Goal: Navigation & Orientation: Find specific page/section

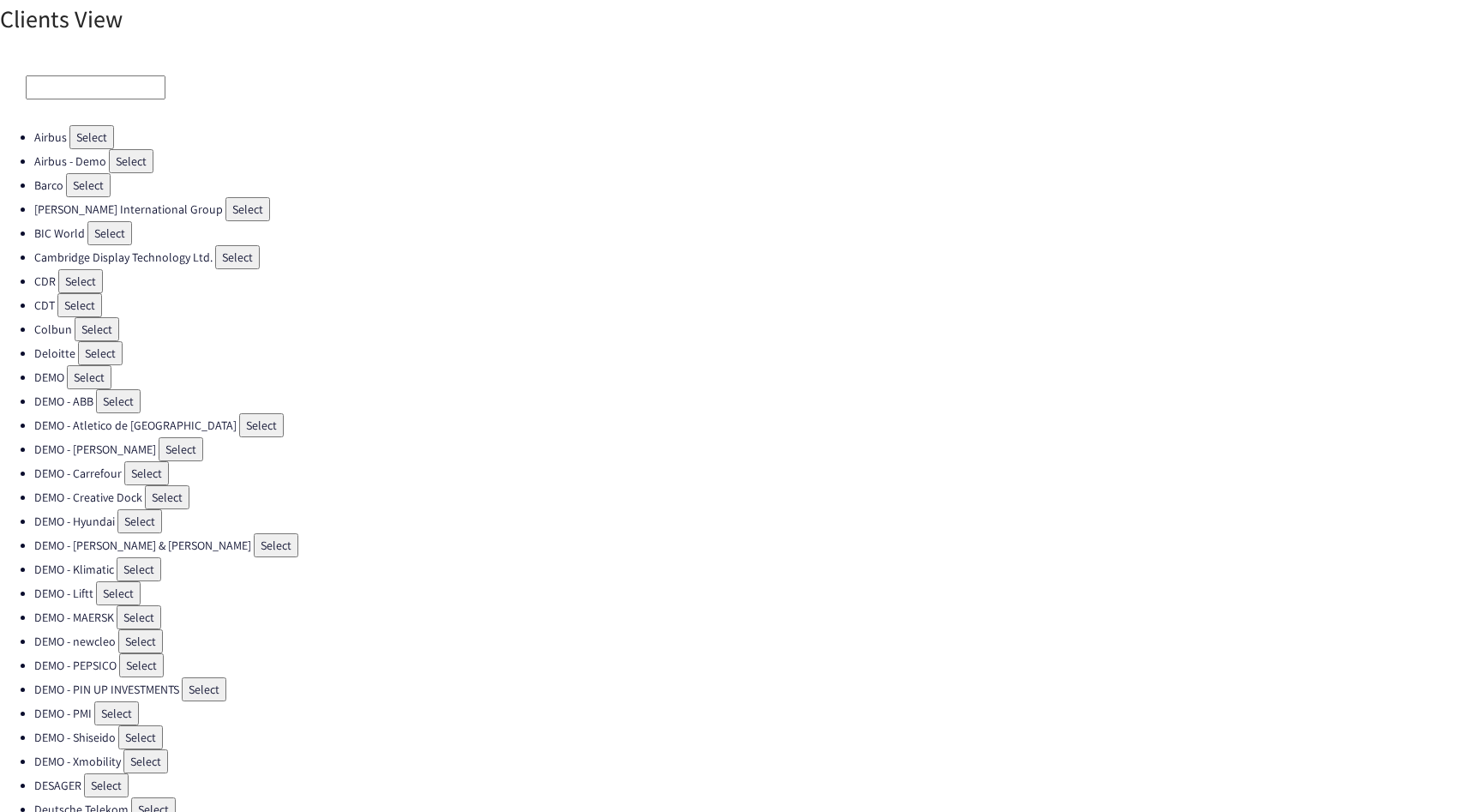
click at [71, 99] on input at bounding box center [95, 87] width 140 height 24
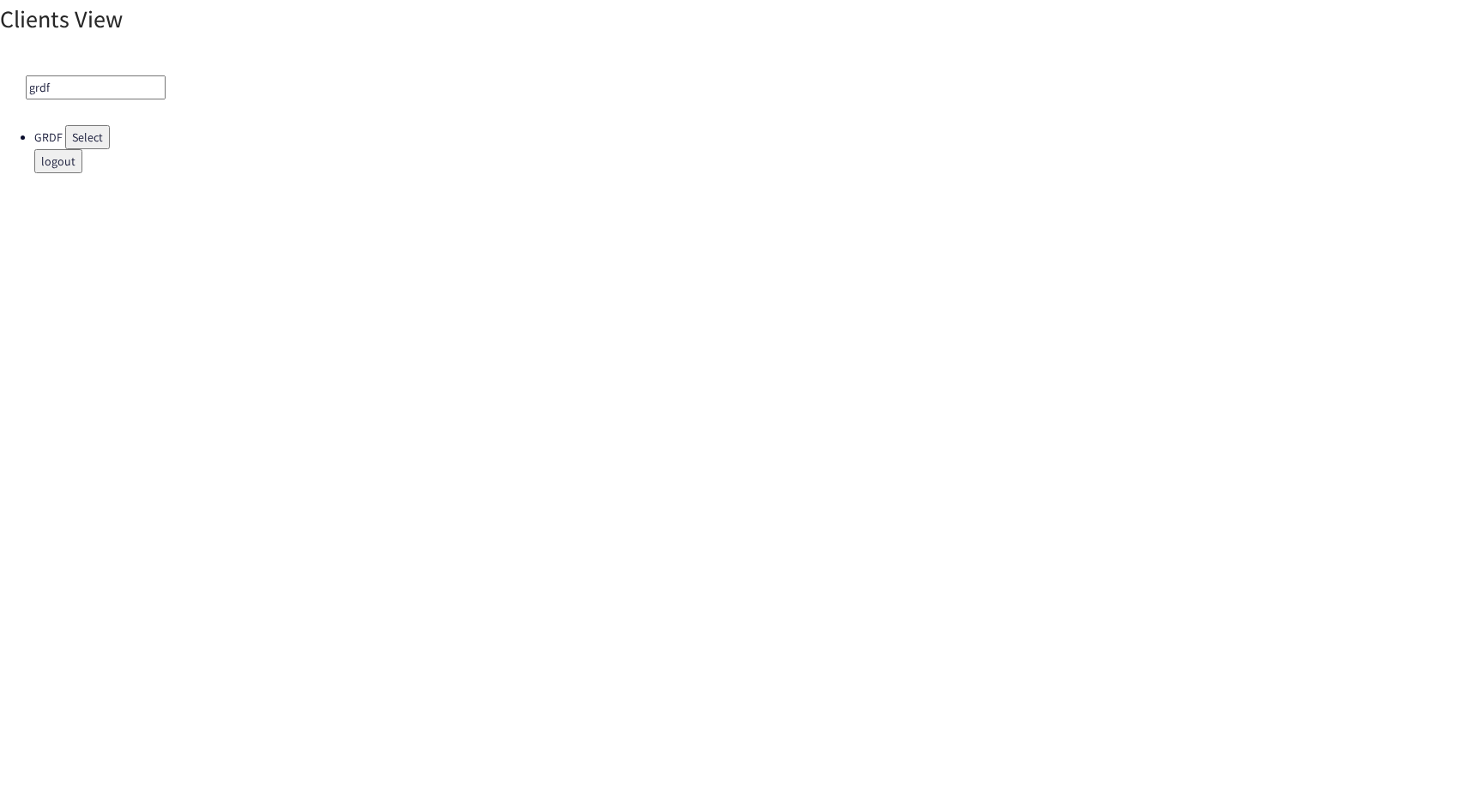
type input "grdf"
click at [67, 133] on button "Select" at bounding box center [87, 137] width 44 height 24
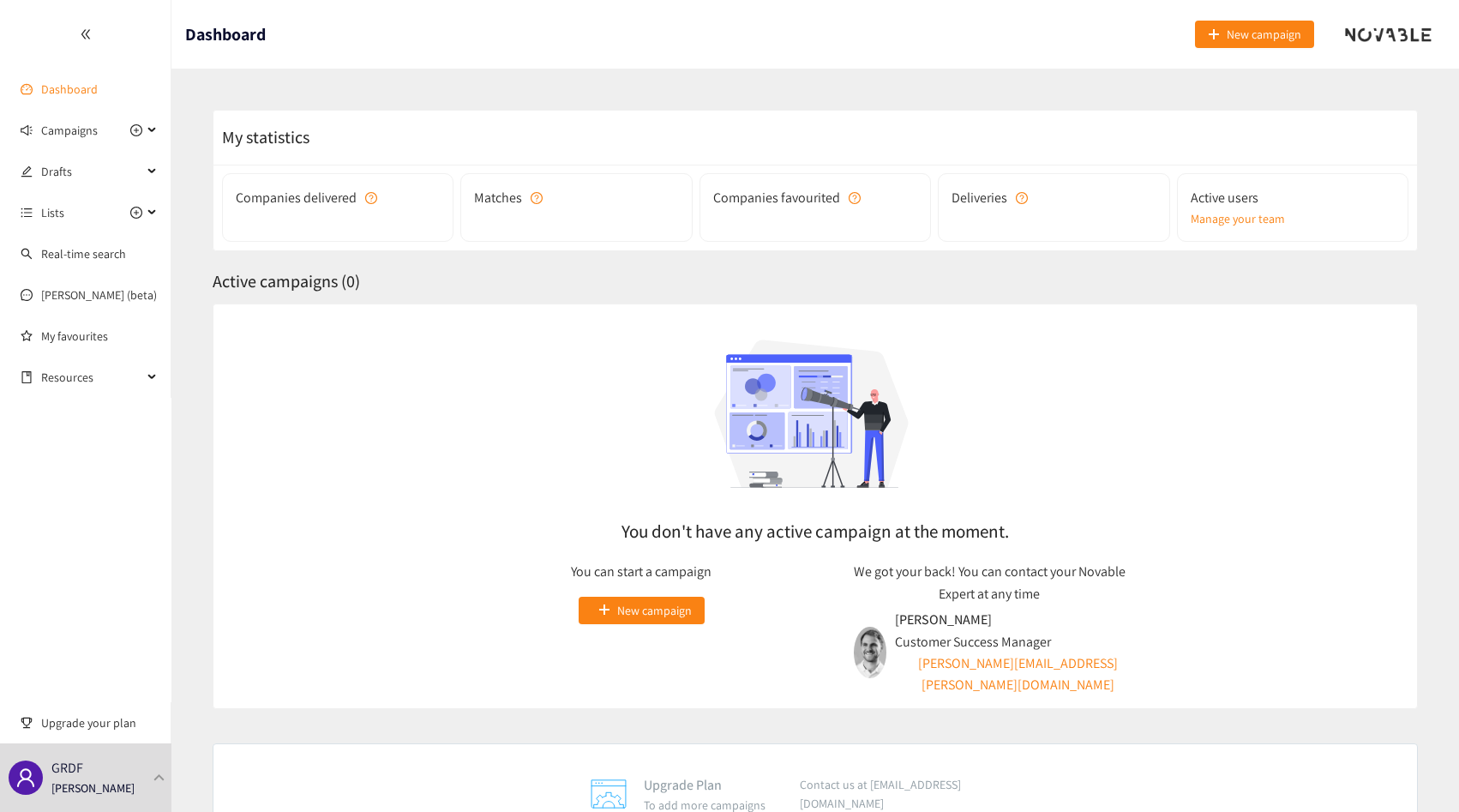
click at [93, 91] on link "Dashboard" at bounding box center [70, 89] width 57 height 15
click at [88, 130] on span "Campaigns" at bounding box center [70, 130] width 57 height 34
click at [79, 170] on span "Drafts" at bounding box center [91, 172] width 101 height 34
click at [71, 779] on p "[PERSON_NAME]" at bounding box center [93, 788] width 83 height 19
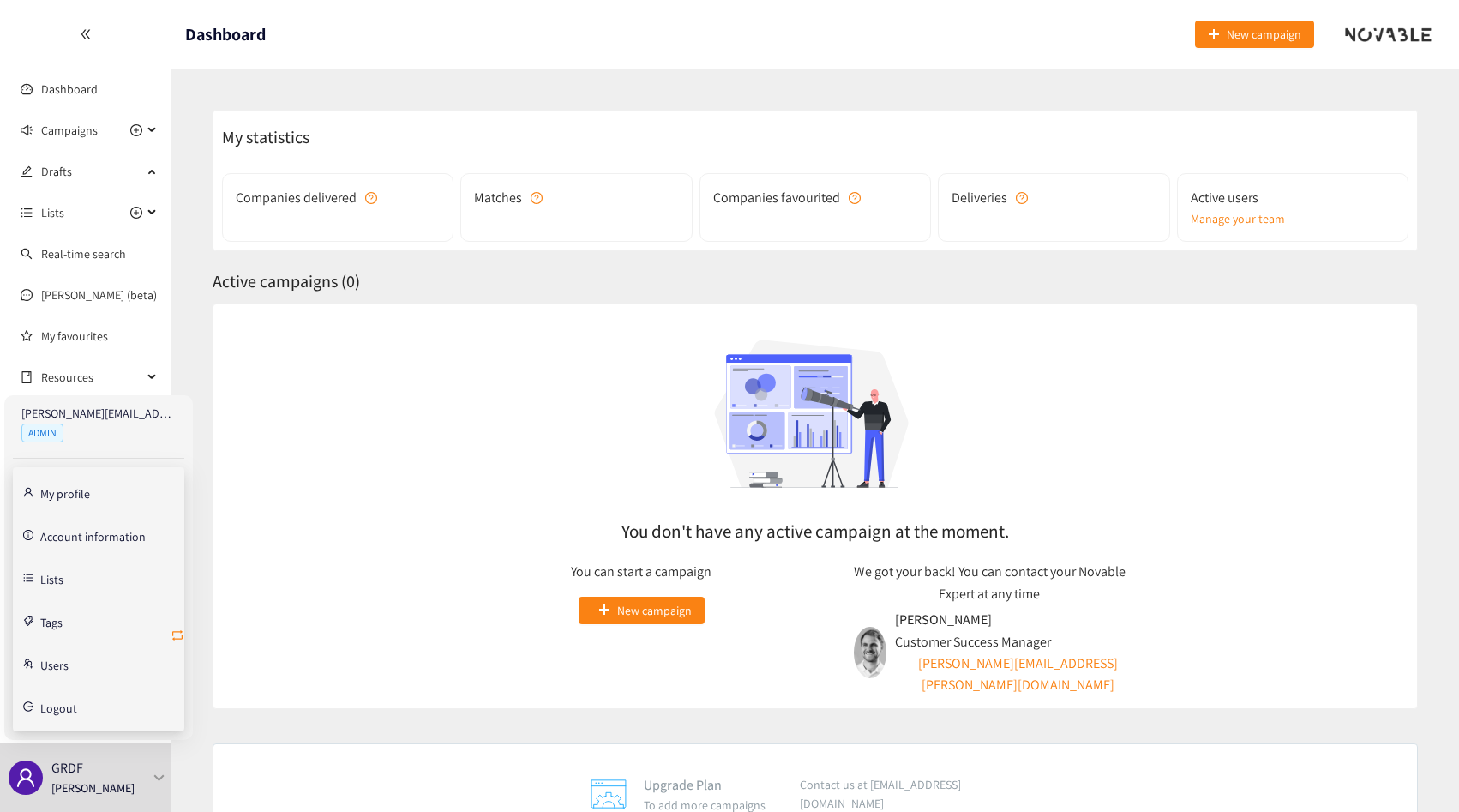
click at [174, 633] on icon "retweet" at bounding box center [177, 635] width 14 height 14
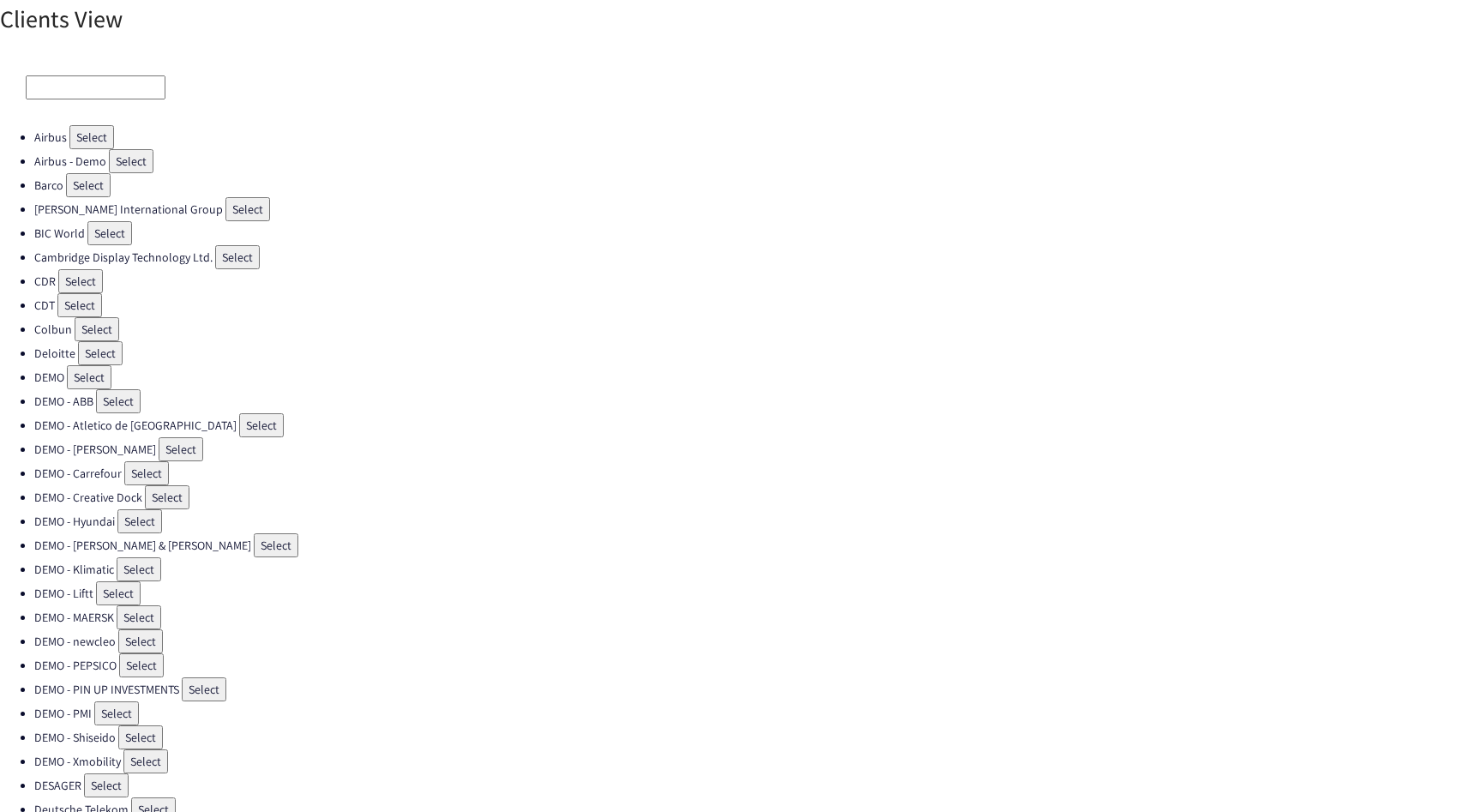
click at [101, 91] on input at bounding box center [95, 87] width 140 height 24
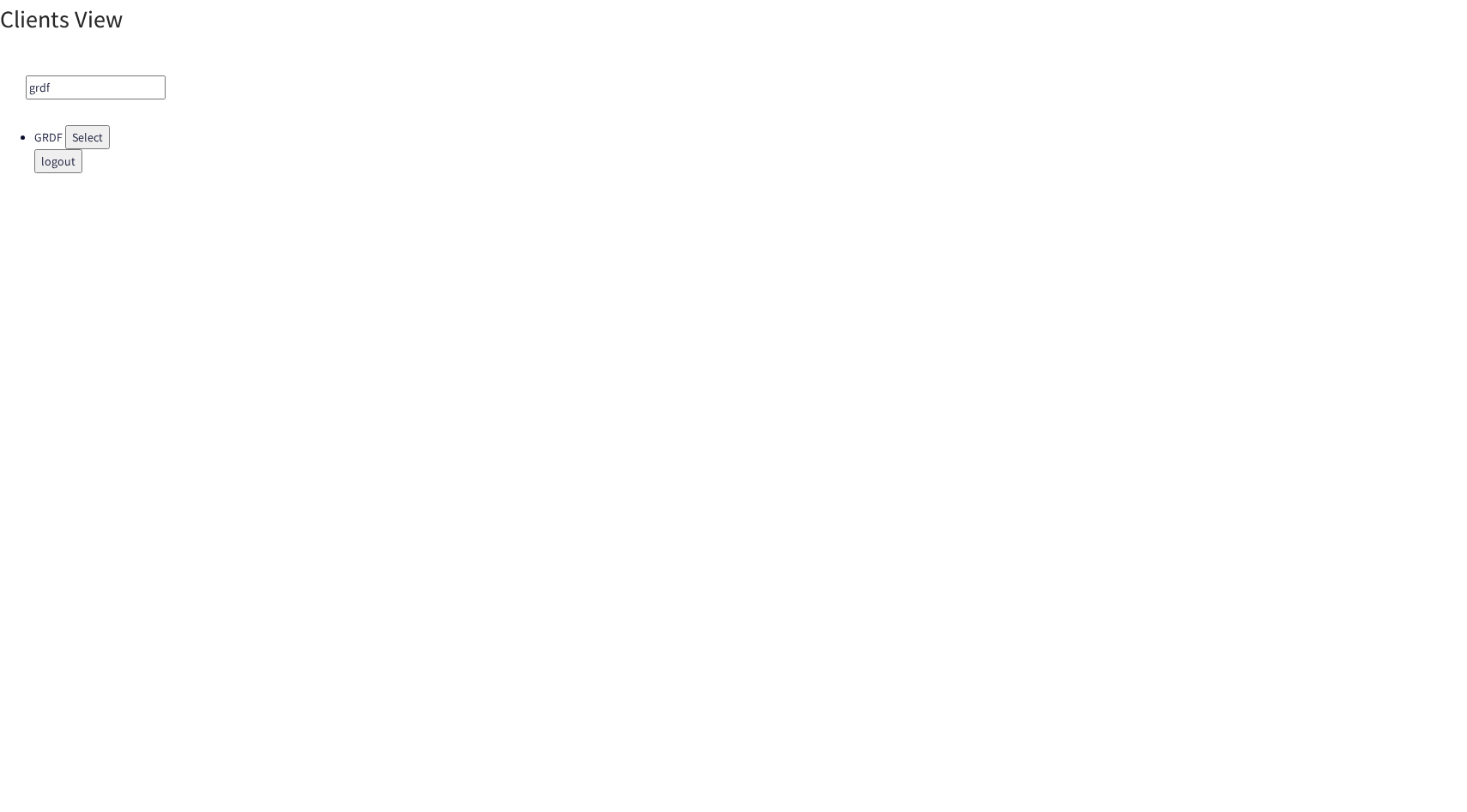
type input "grdf"
click at [108, 136] on button "Select" at bounding box center [87, 137] width 44 height 24
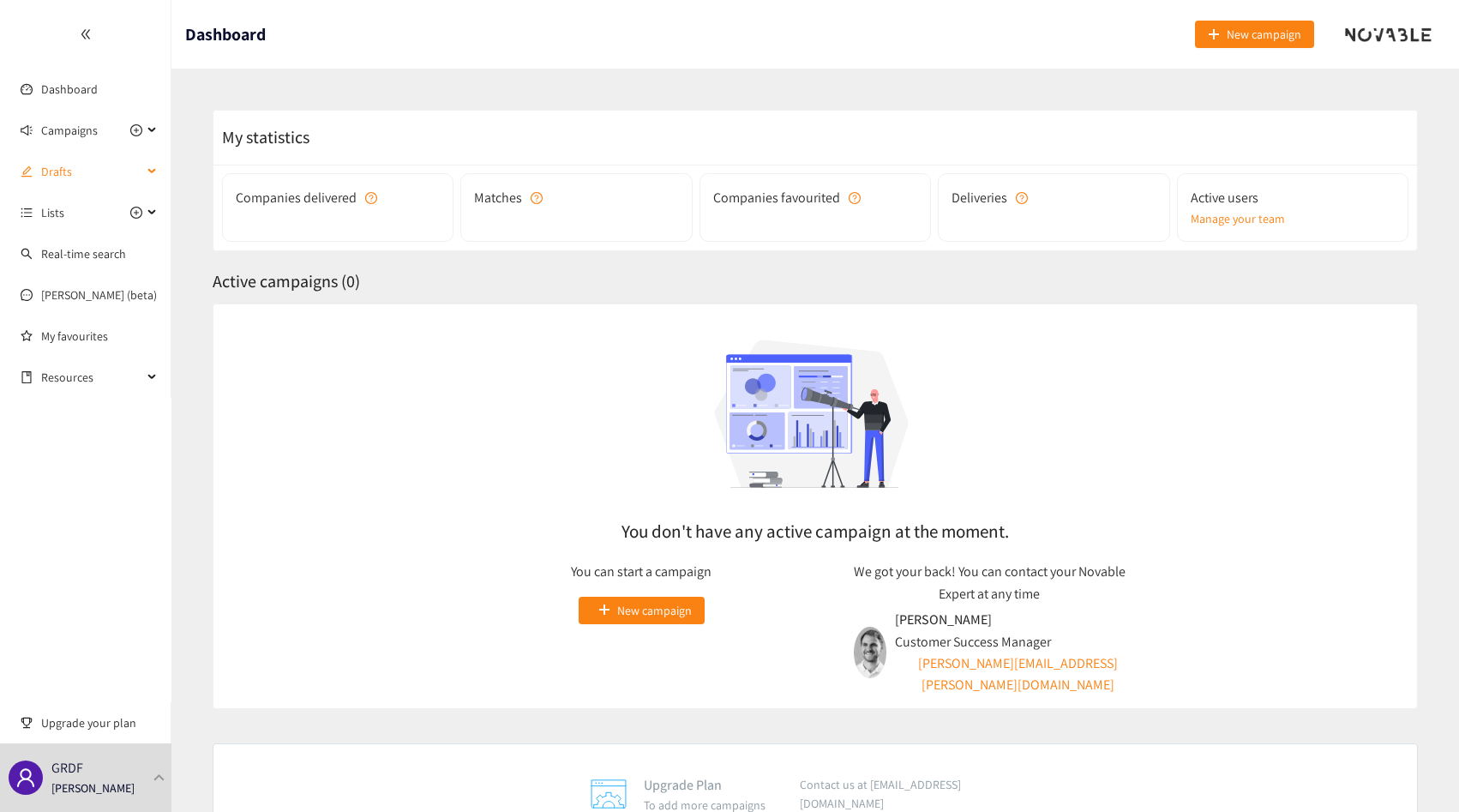
click at [71, 168] on span "Drafts" at bounding box center [91, 172] width 101 height 34
click at [71, 206] on span "Lists" at bounding box center [91, 212] width 101 height 34
click at [80, 92] on link "Dashboard" at bounding box center [70, 89] width 57 height 15
click at [74, 129] on span "Campaigns" at bounding box center [70, 130] width 57 height 34
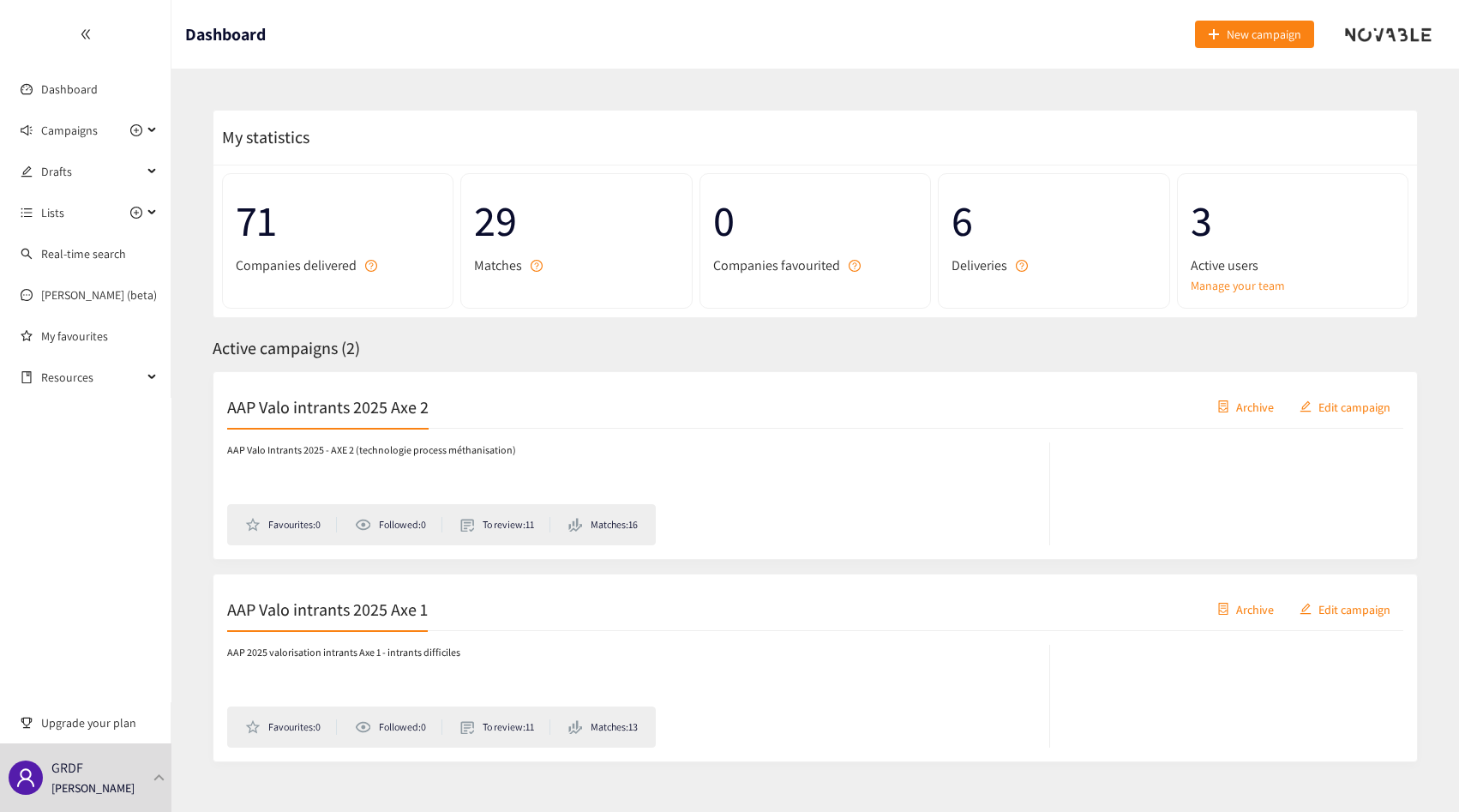
scroll to position [25, 0]
